Goal: Information Seeking & Learning: Learn about a topic

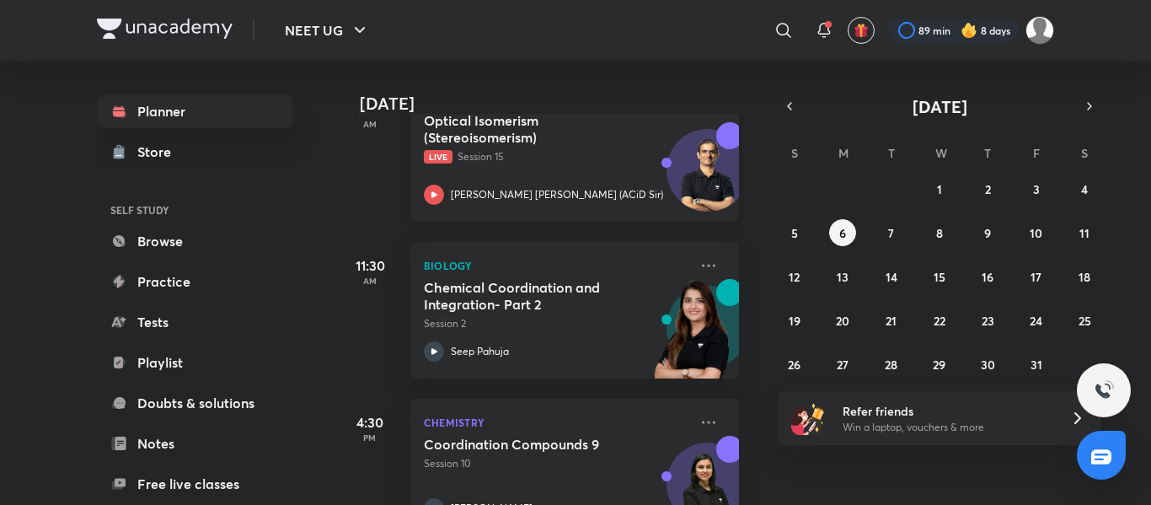
click at [607, 150] on p "Live Session 15" at bounding box center [556, 156] width 265 height 15
